Goal: Information Seeking & Learning: Learn about a topic

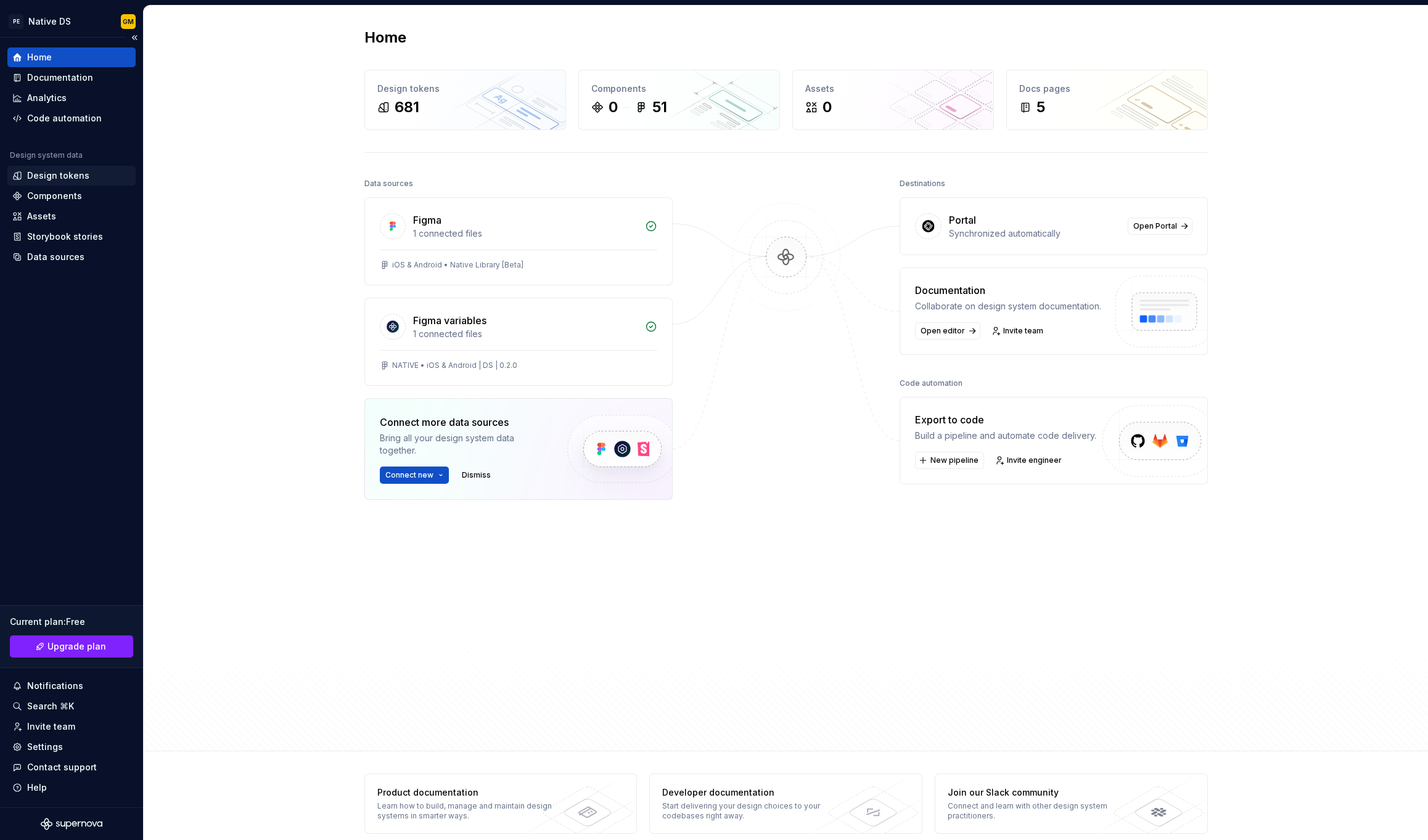
click at [83, 178] on div "Design tokens" at bounding box center [58, 176] width 62 height 13
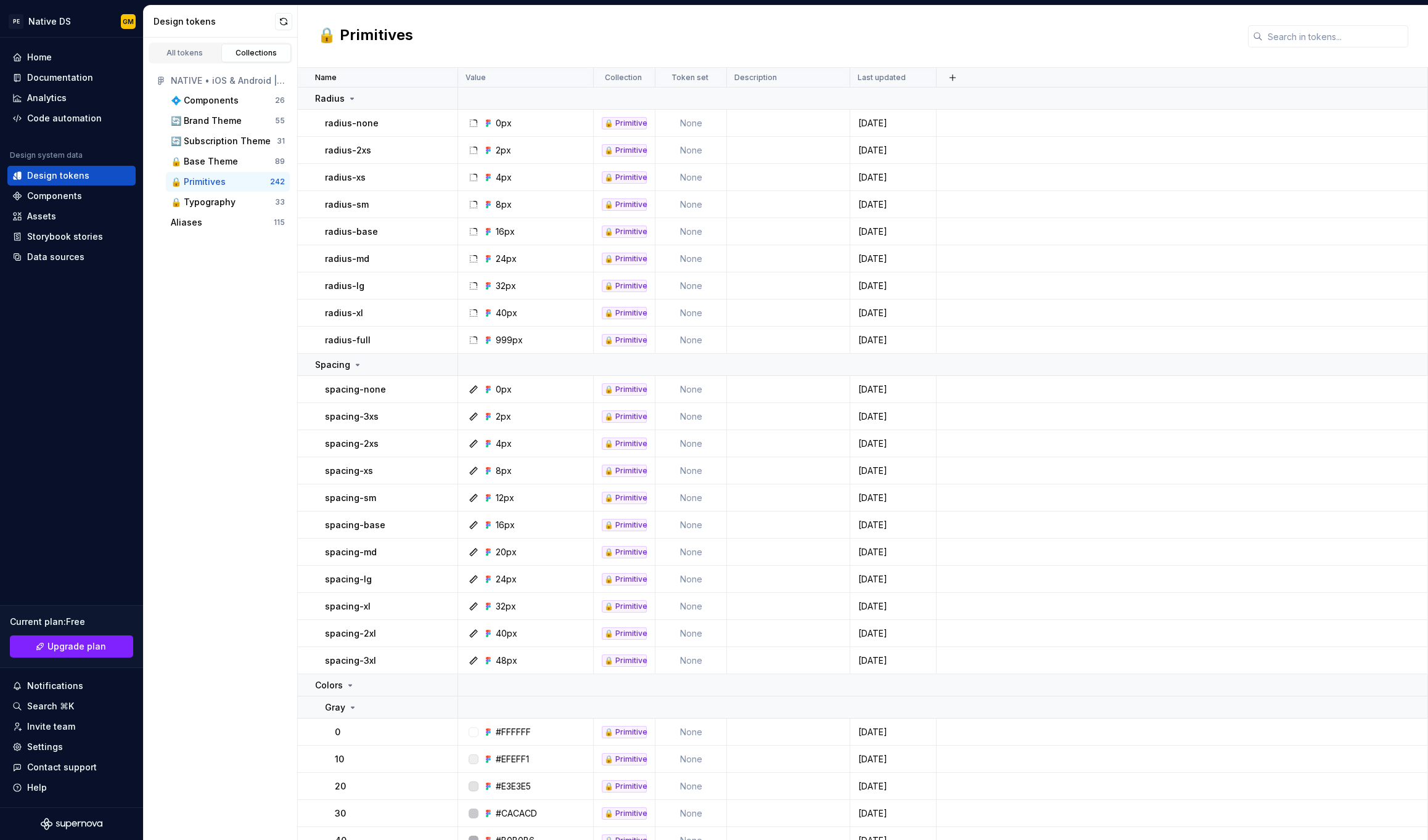
click at [212, 183] on div "🔒 Primitives" at bounding box center [198, 182] width 55 height 13
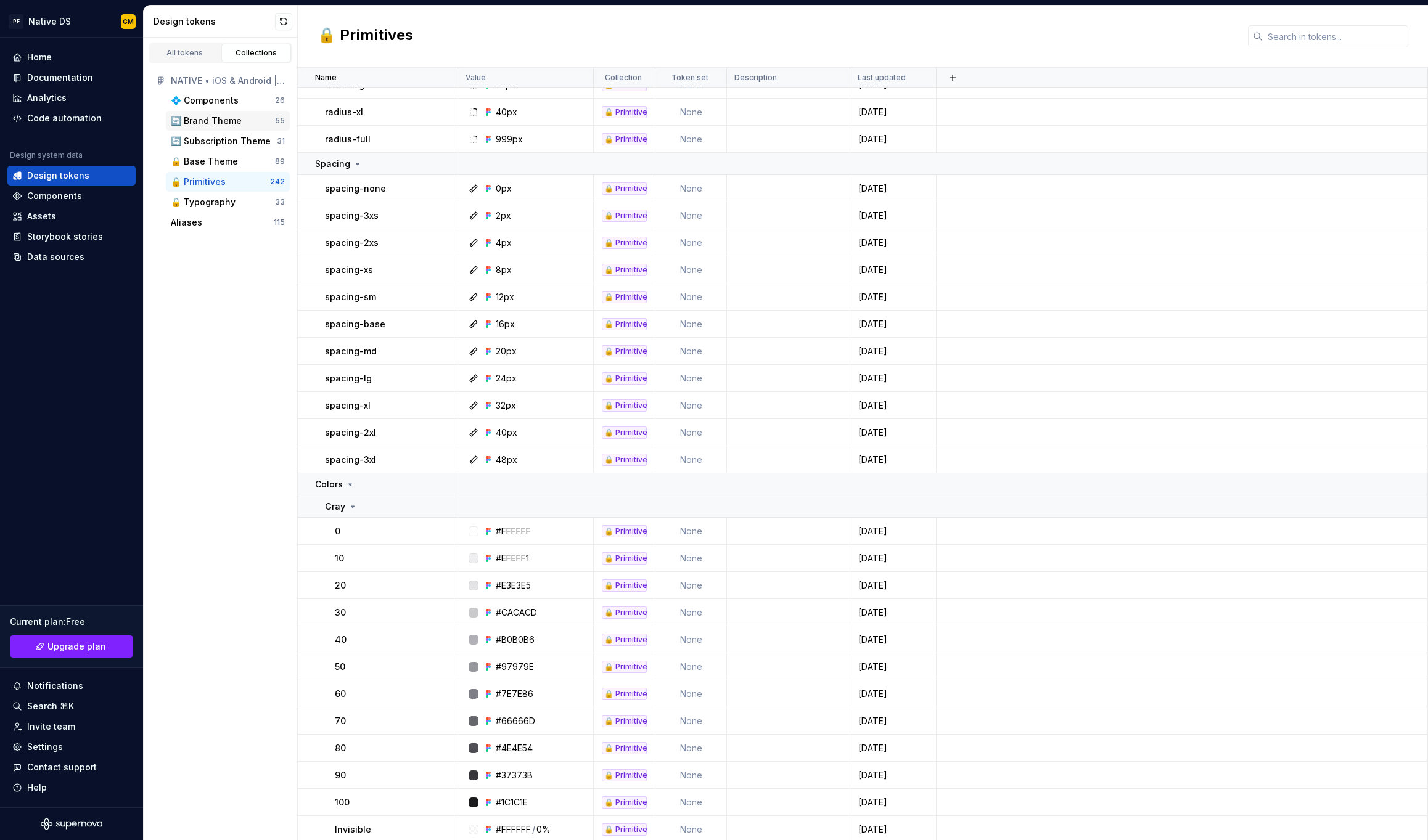
scroll to position [205, 0]
click at [202, 122] on div "🔄 Brand Theme" at bounding box center [206, 121] width 71 height 13
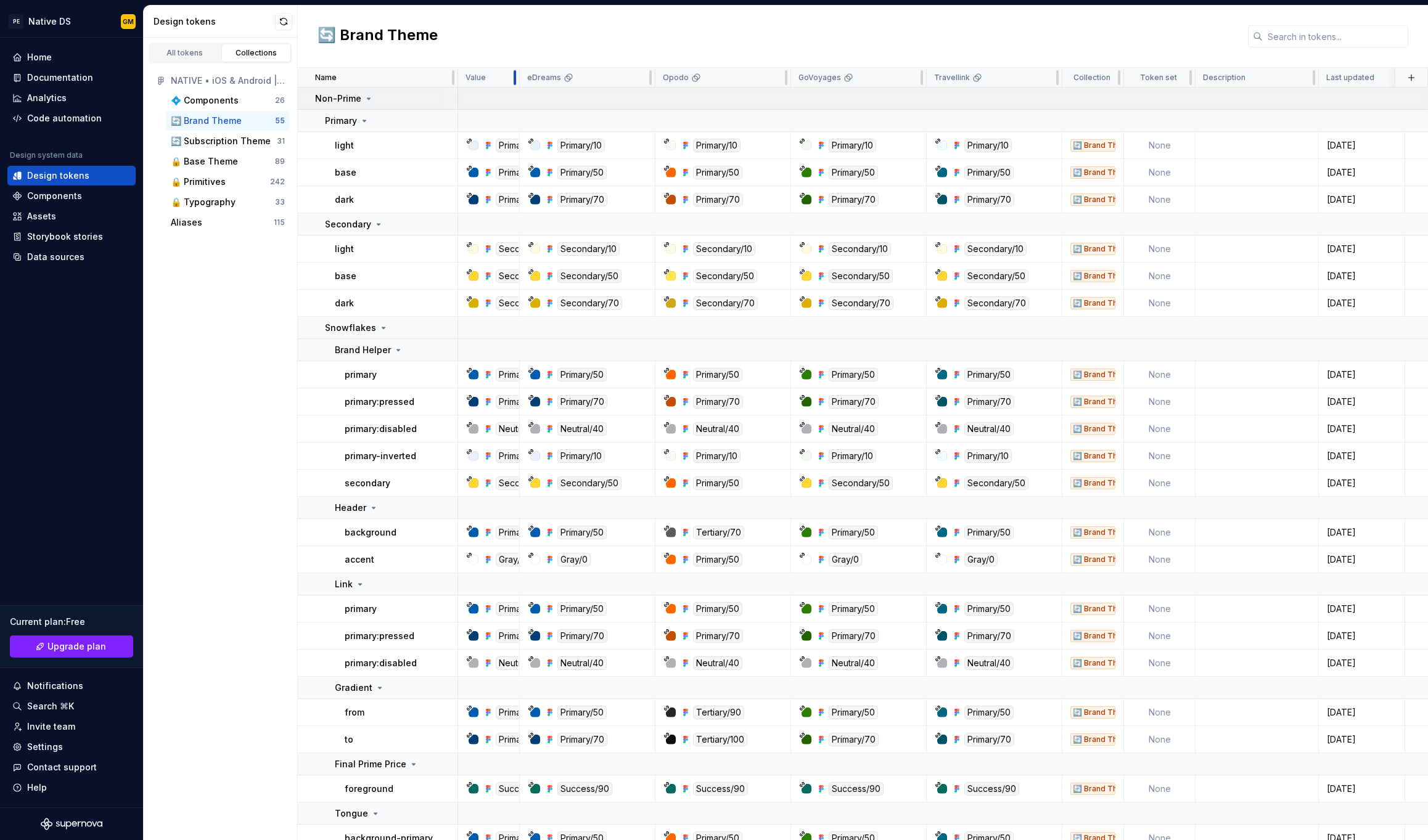
drag, startPoint x: 570, startPoint y: 82, endPoint x: 441, endPoint y: 91, distance: 129.3
drag, startPoint x: 615, startPoint y: 17, endPoint x: 609, endPoint y: 26, distance: 10.8
click at [615, 17] on div "🔄 Brand Theme" at bounding box center [863, 37] width 1130 height 62
click at [713, 276] on div "Secondary/50" at bounding box center [725, 276] width 64 height 14
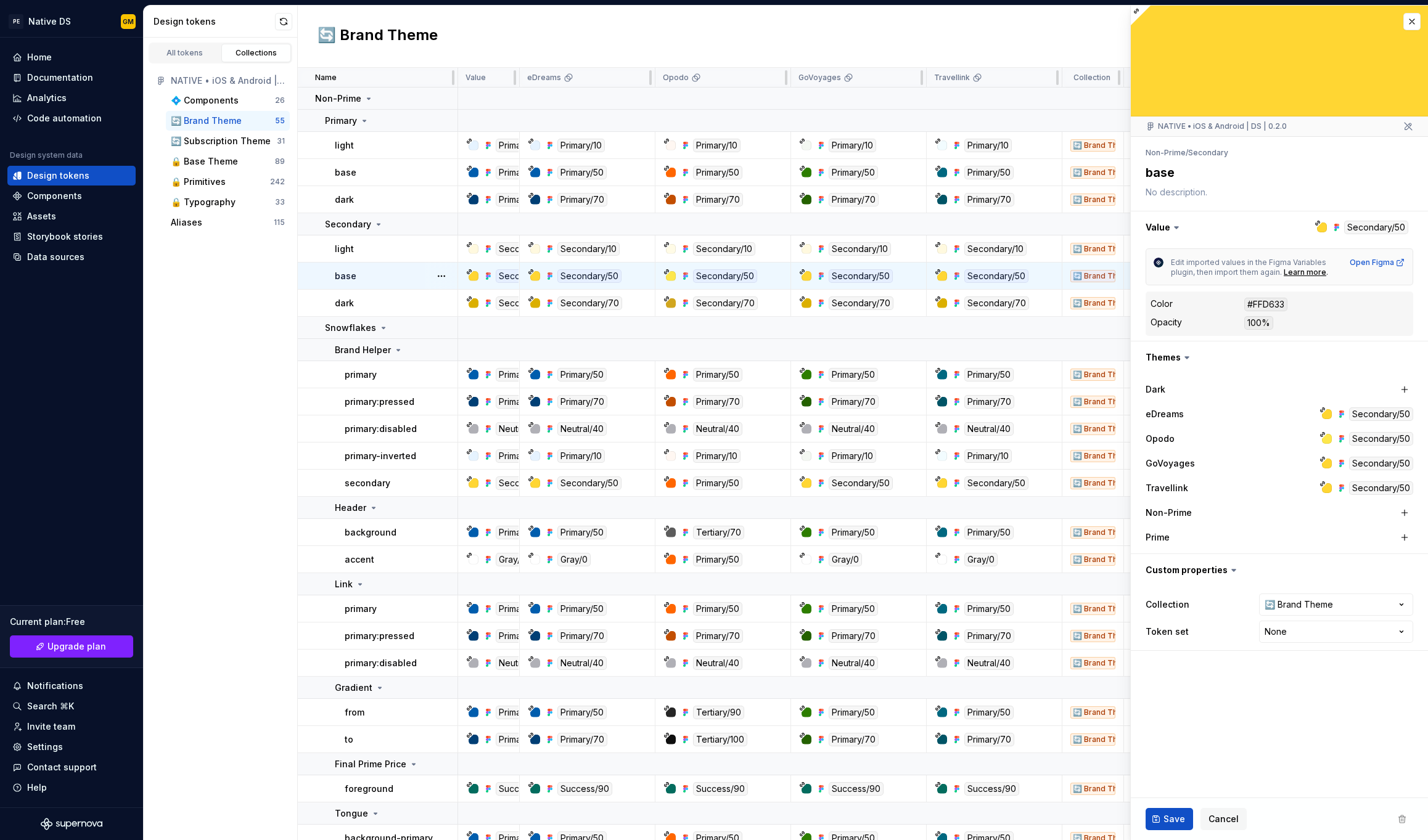
click at [1329, 436] on div at bounding box center [1327, 439] width 10 height 10
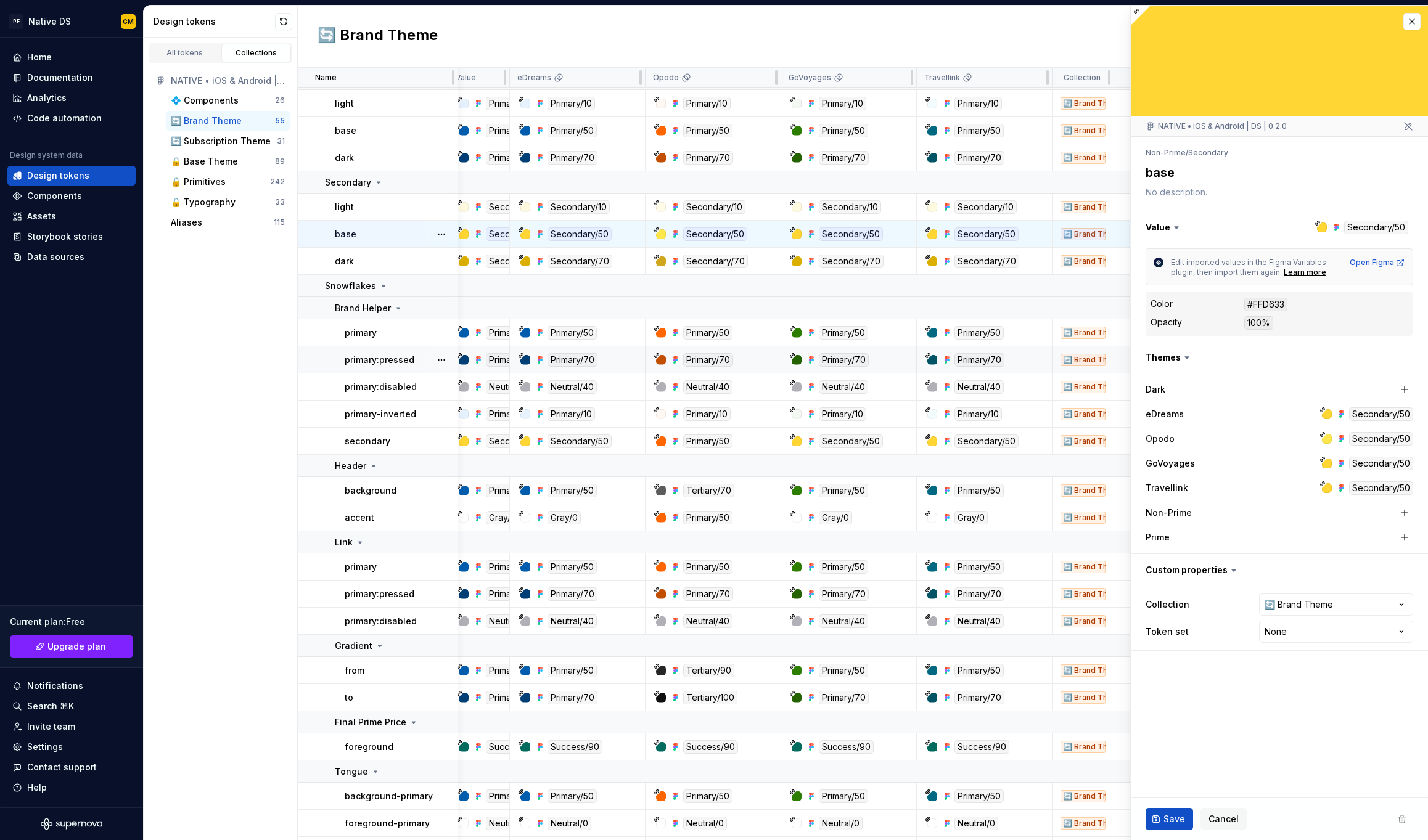
scroll to position [120, 10]
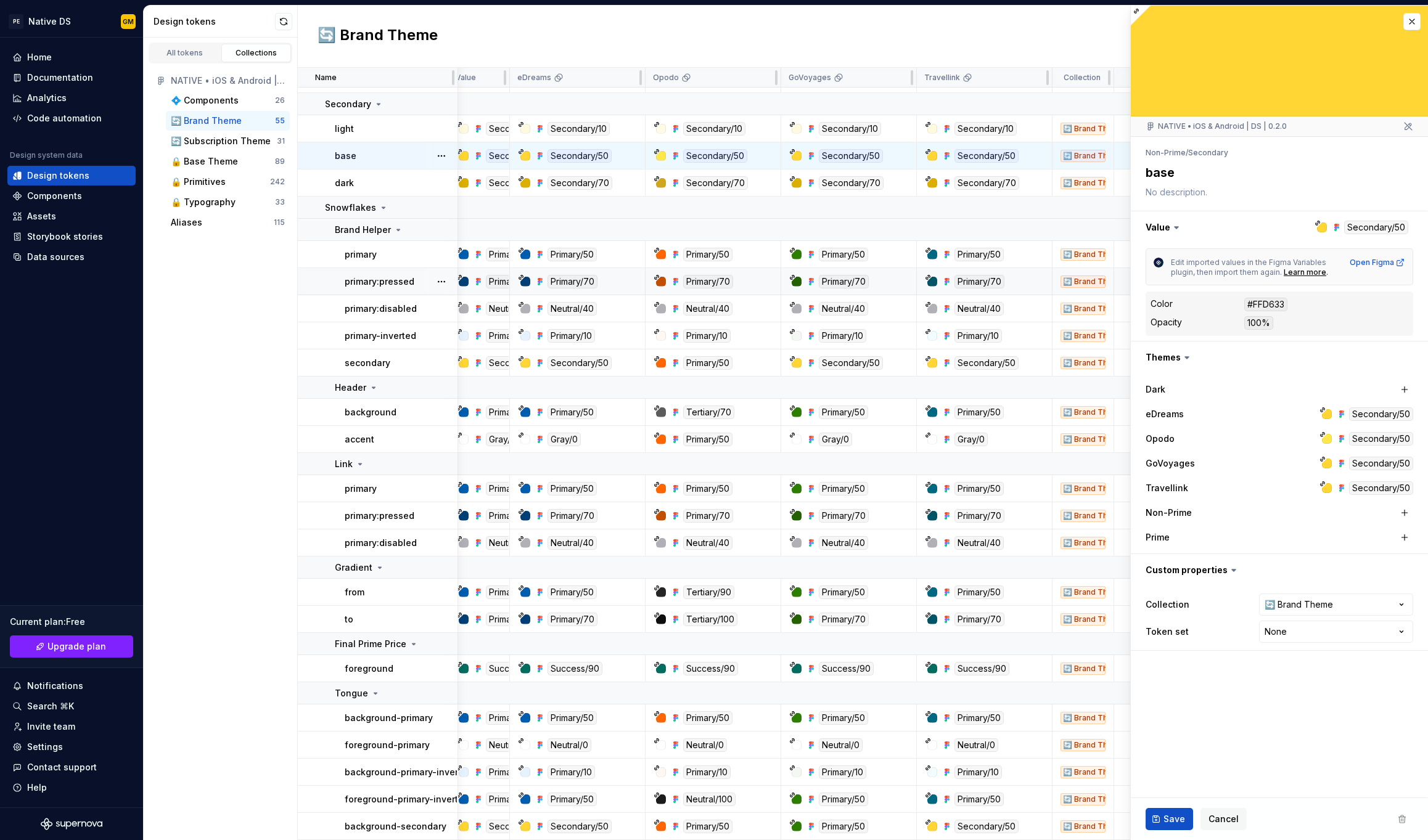
type textarea "*"
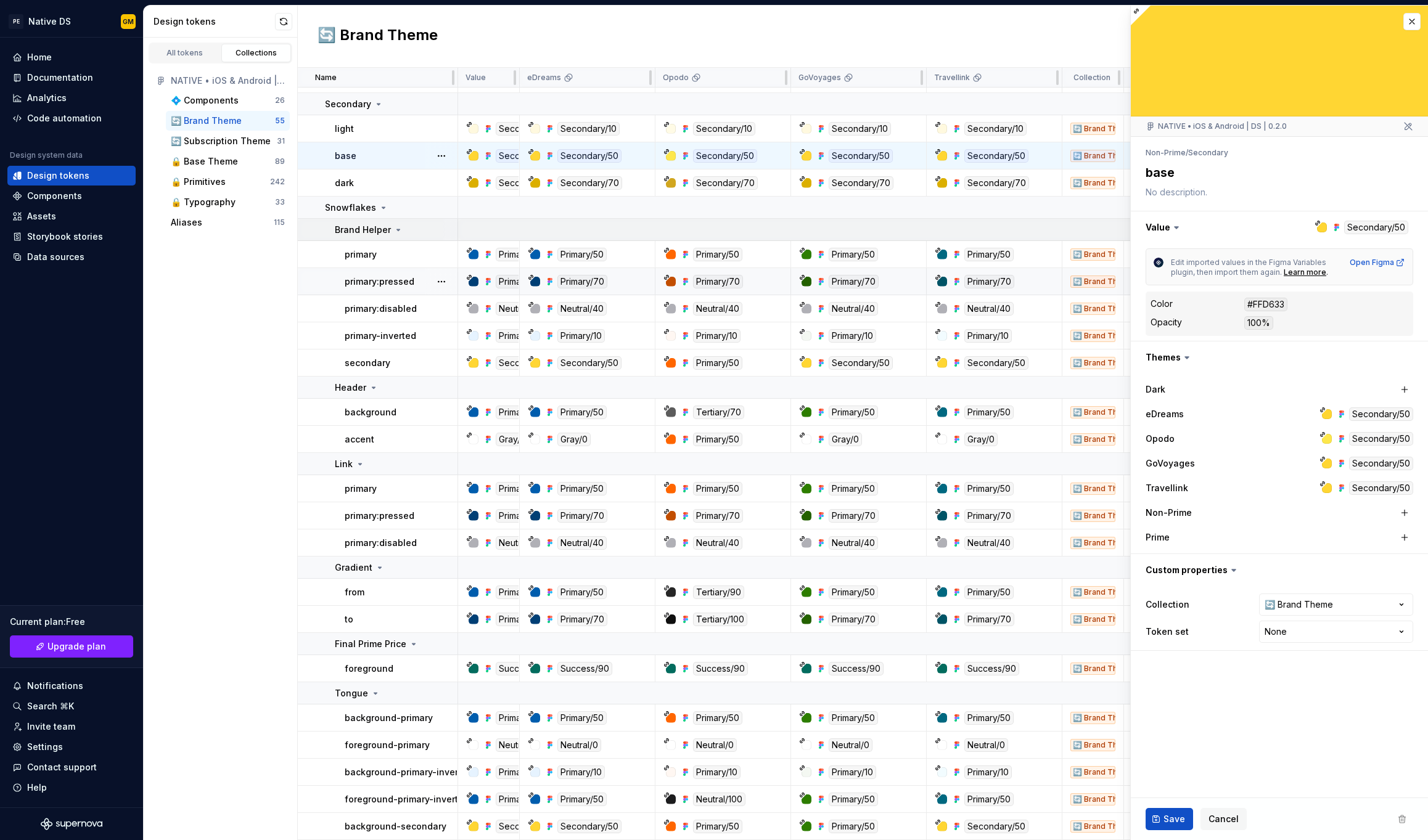
click at [401, 230] on icon at bounding box center [399, 230] width 10 height 10
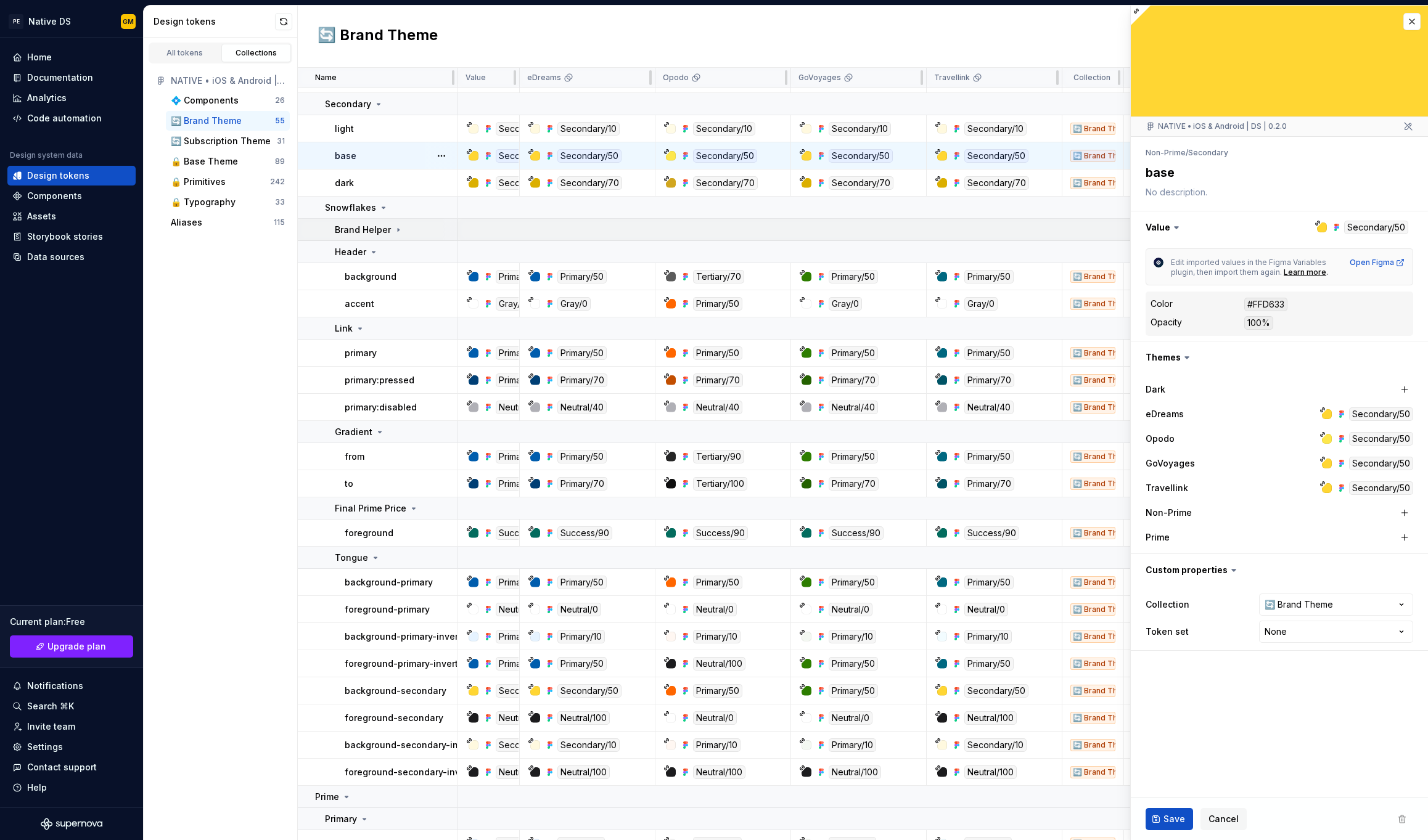
click at [367, 230] on p "Brand Helper" at bounding box center [363, 230] width 56 height 13
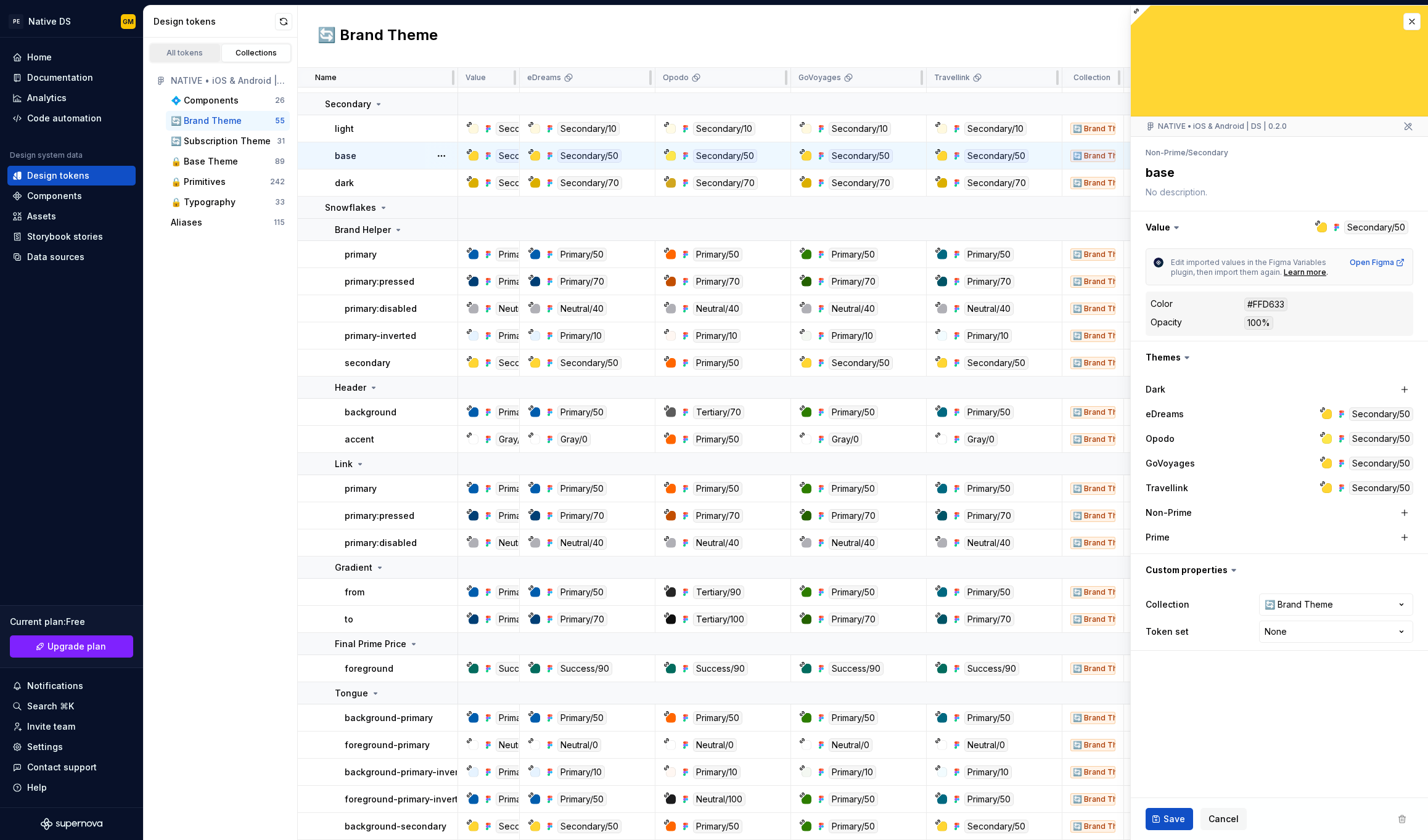
click at [203, 53] on div "All tokens" at bounding box center [185, 53] width 62 height 10
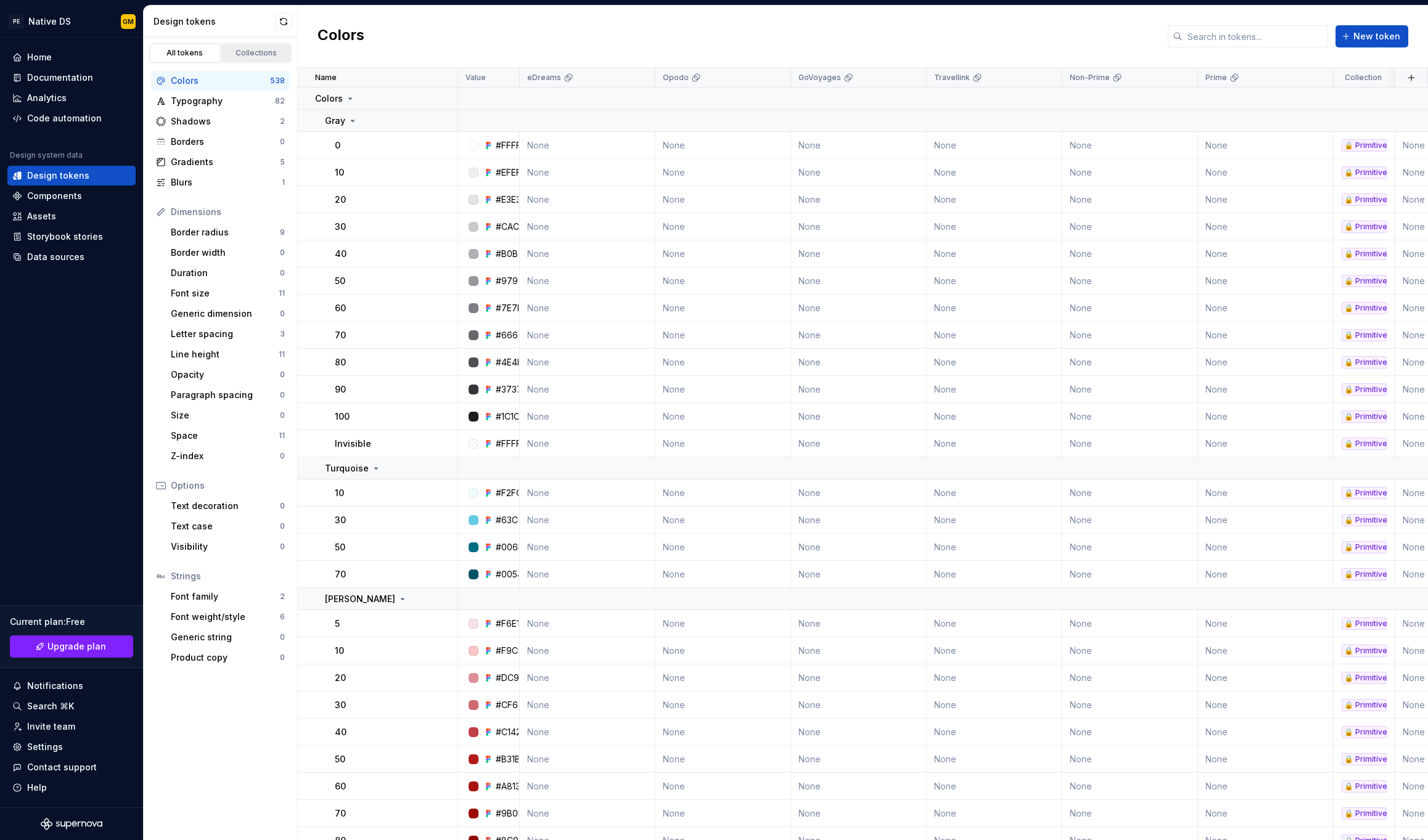
click at [238, 52] on div "Collections" at bounding box center [256, 53] width 62 height 10
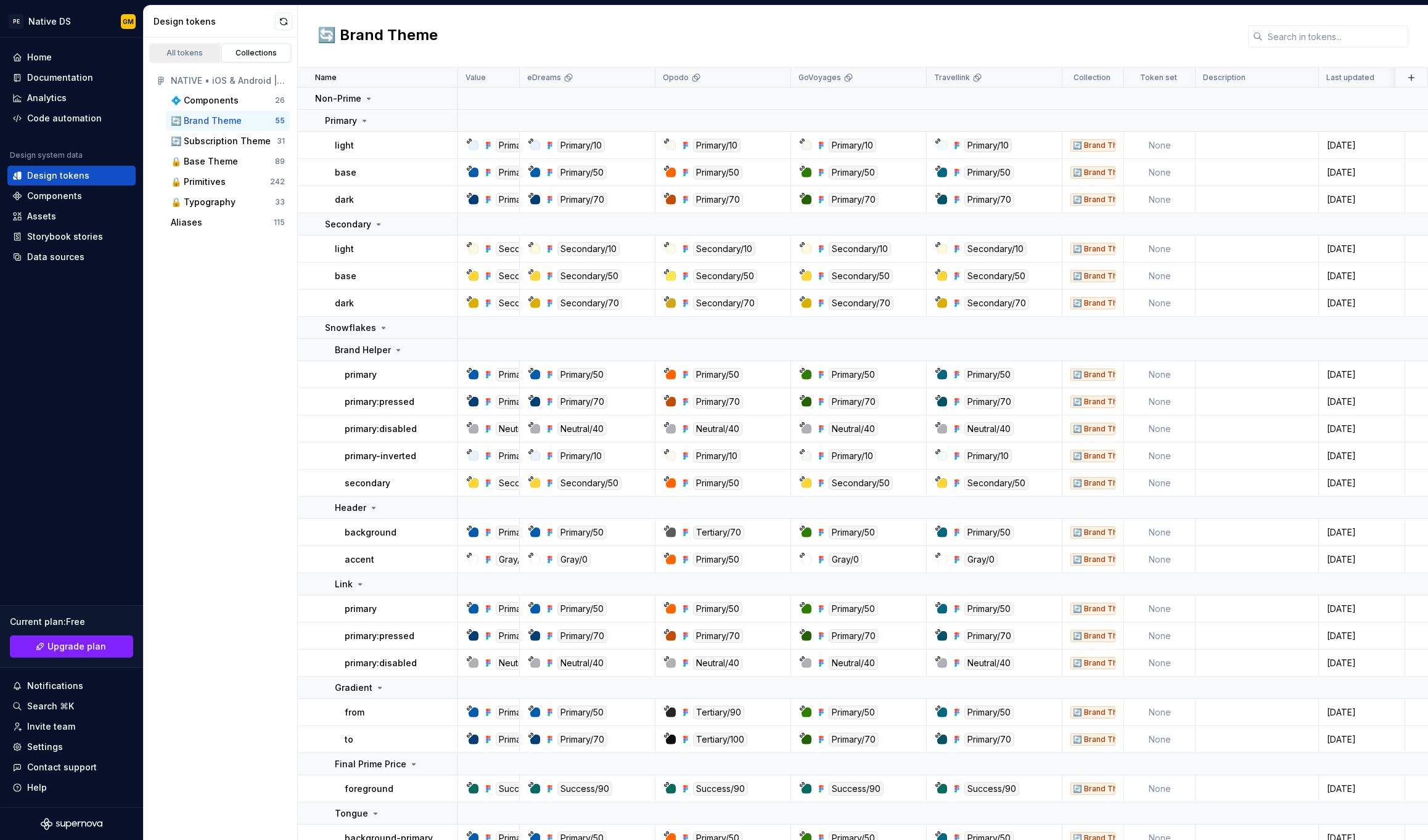
click at [214, 55] on div "All tokens" at bounding box center [185, 53] width 62 height 10
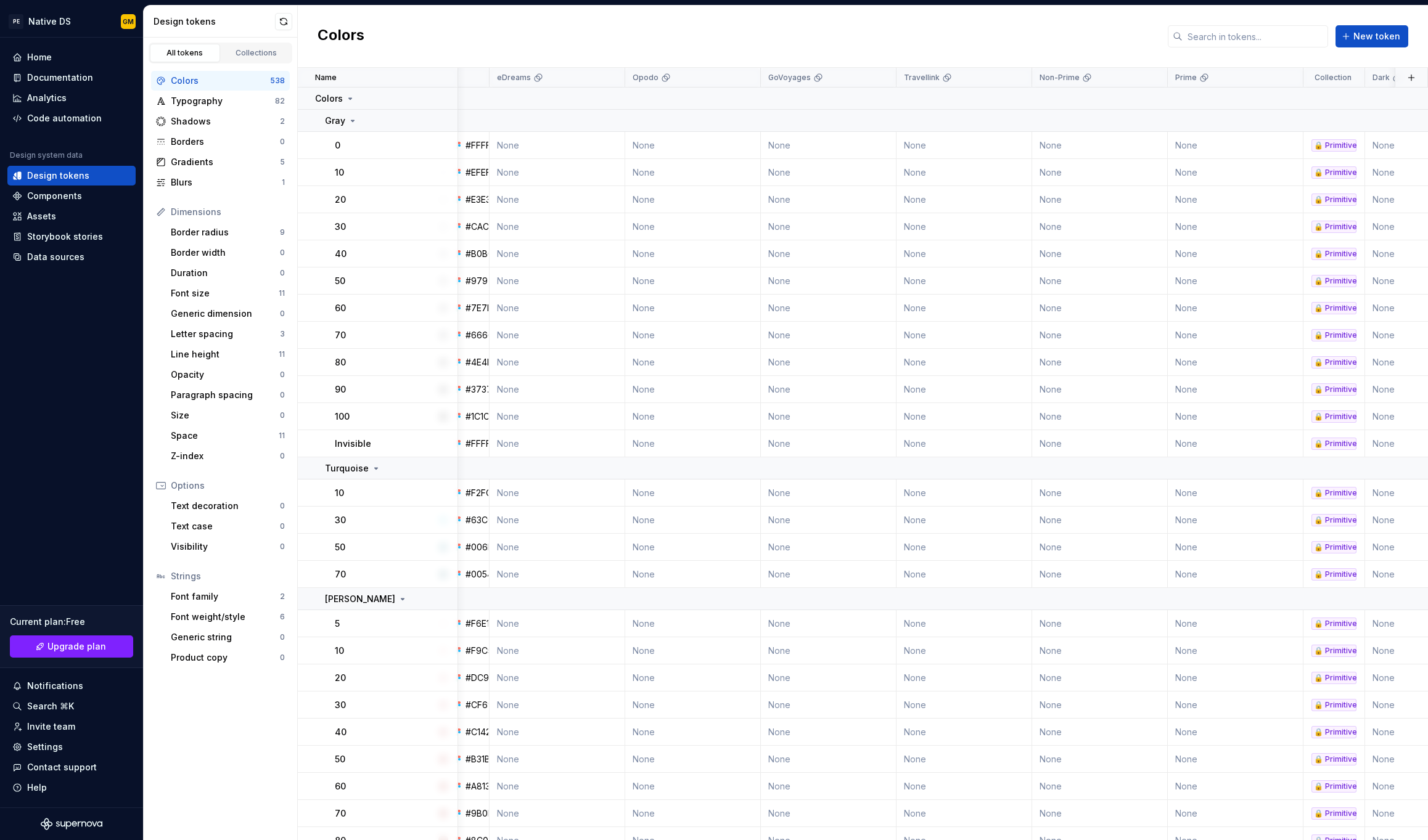
scroll to position [0, 14]
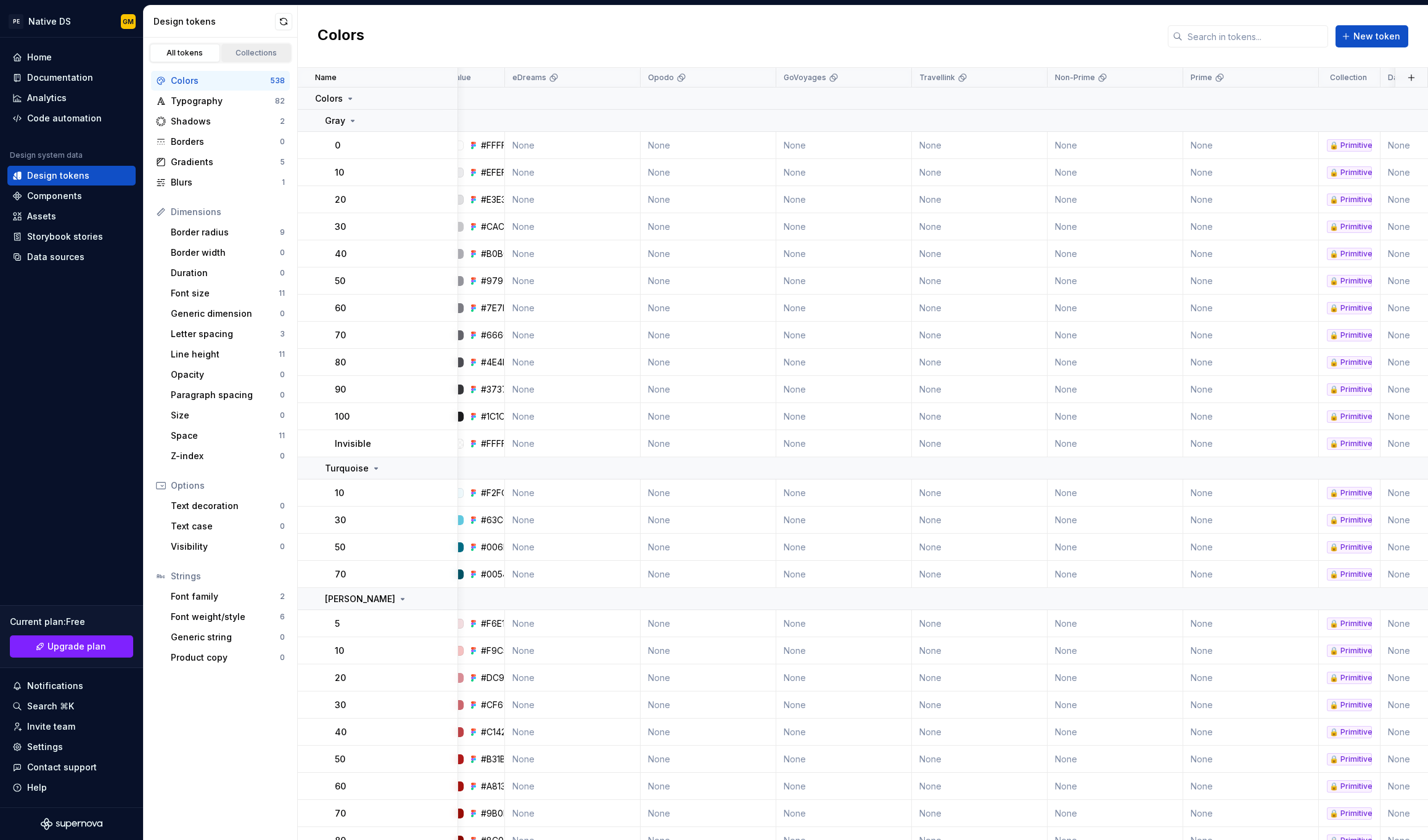
click at [254, 57] on div "Collections" at bounding box center [256, 53] width 62 height 10
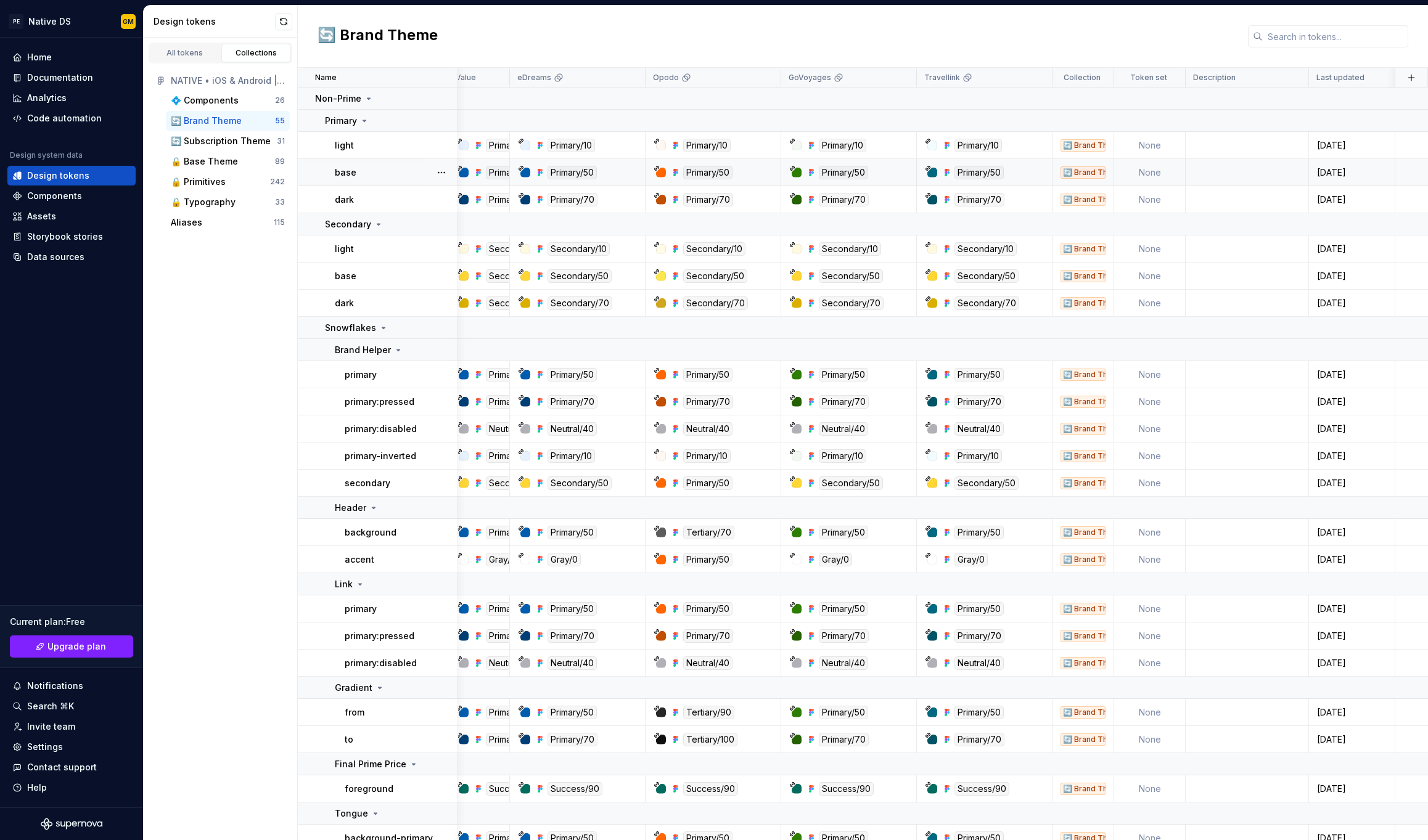
scroll to position [0, 10]
click at [215, 183] on div "🔒 Primitives" at bounding box center [198, 182] width 55 height 13
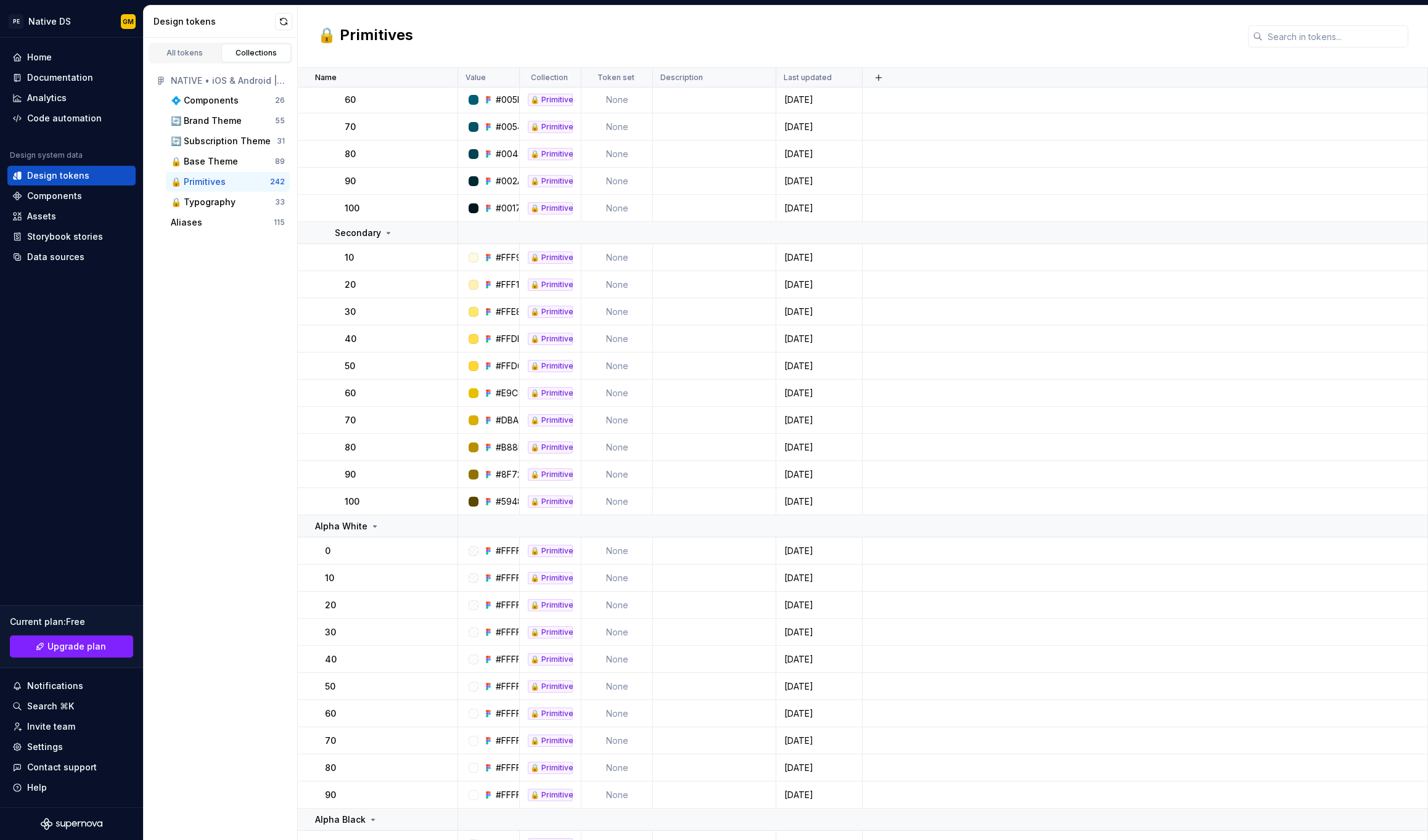
scroll to position [6543, 0]
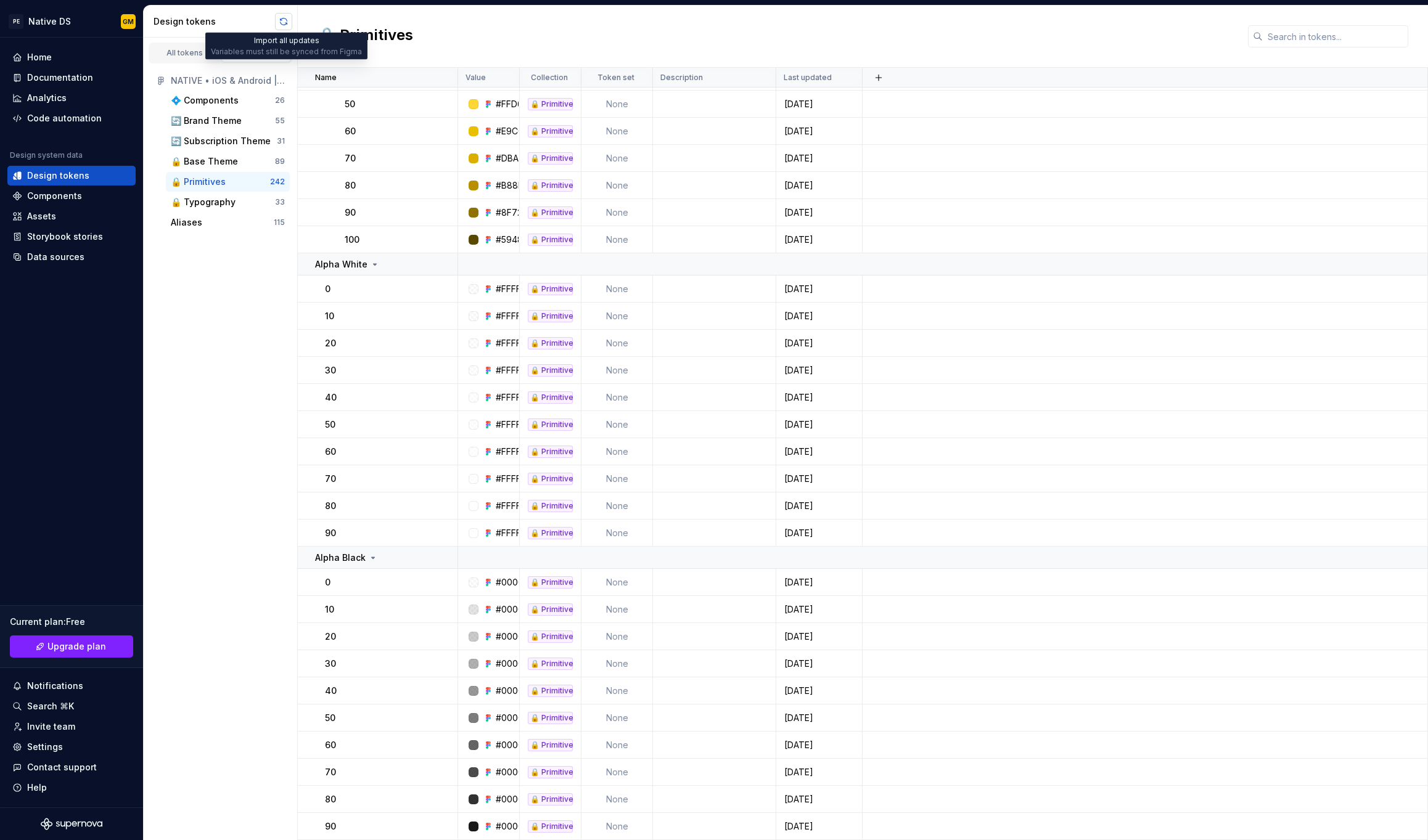
click at [283, 25] on button "button" at bounding box center [283, 21] width 17 height 17
